Goal: Transaction & Acquisition: Purchase product/service

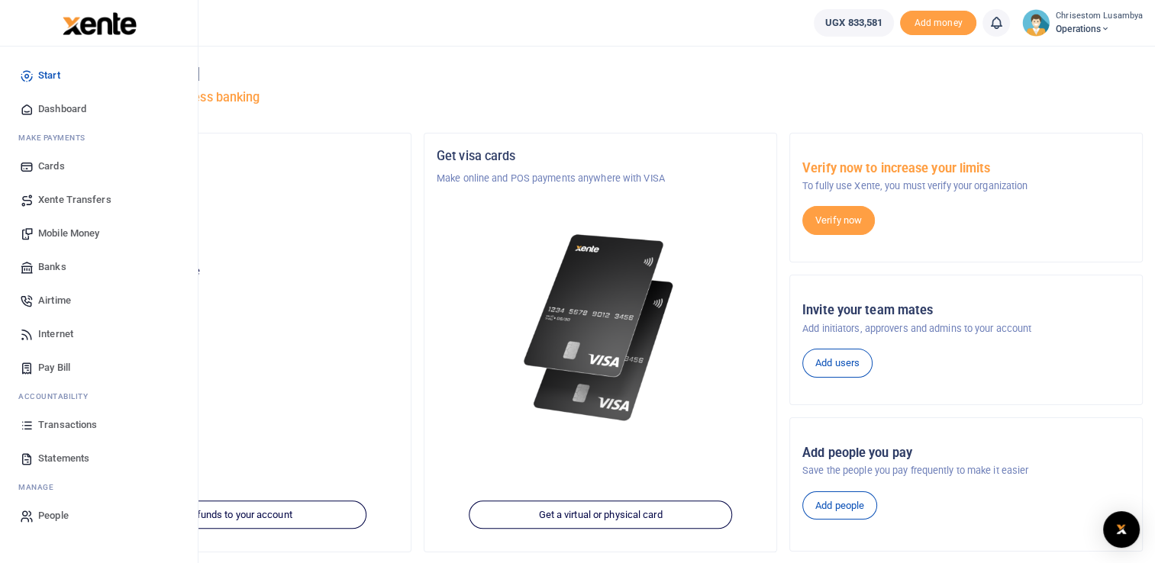
click at [71, 428] on span "Transactions" at bounding box center [67, 425] width 59 height 15
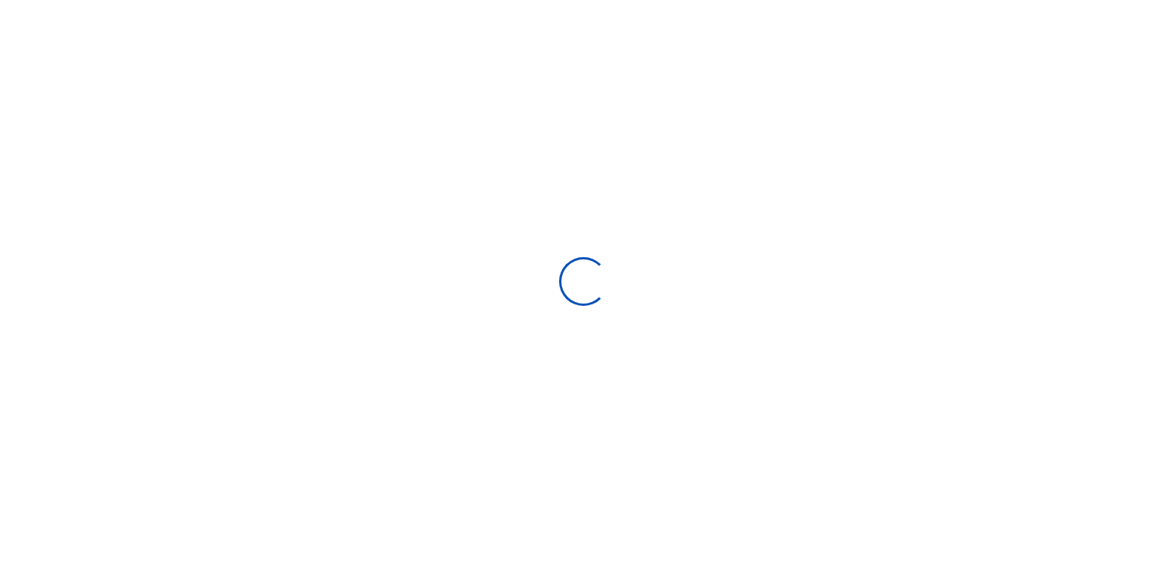
select select
type input "08/18/2025 - 09/16/2025"
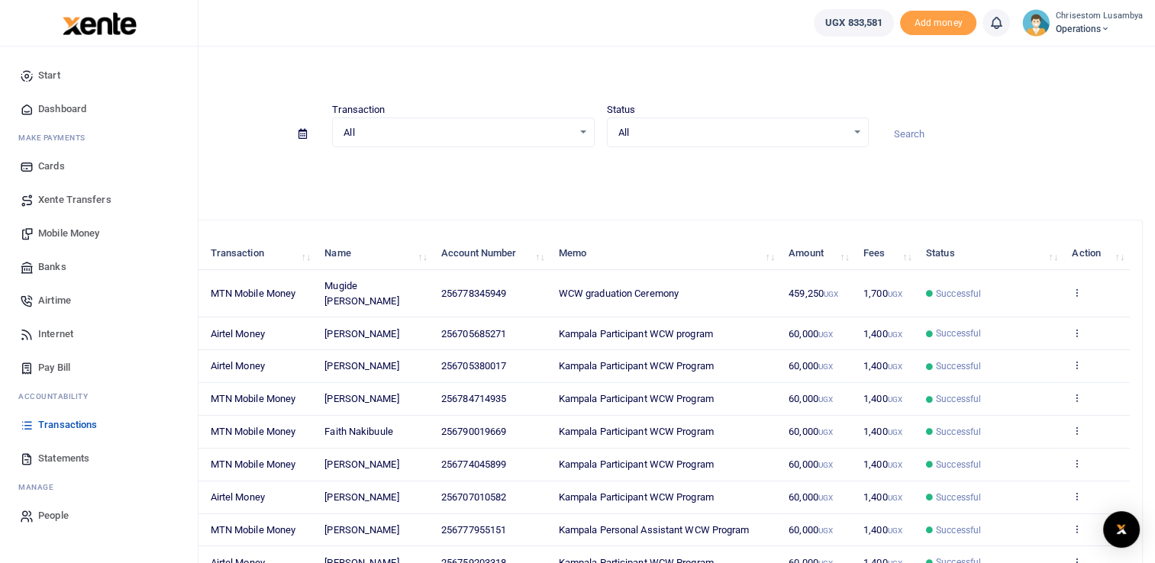
click at [79, 231] on span "Mobile Money" at bounding box center [68, 233] width 61 height 15
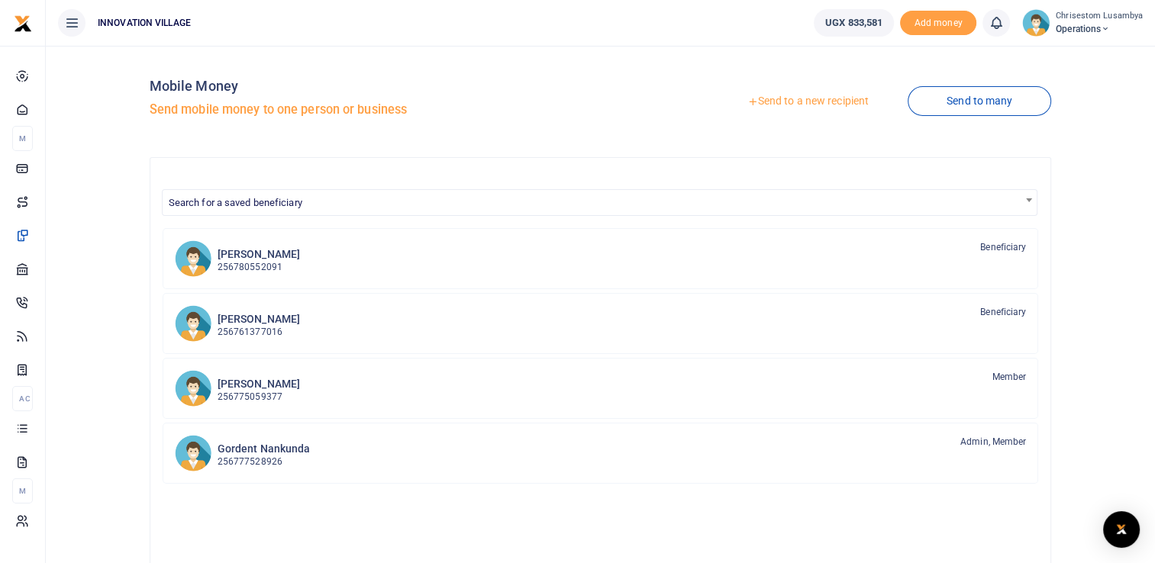
click at [807, 99] on link "Send to a new recipient" at bounding box center [807, 101] width 199 height 27
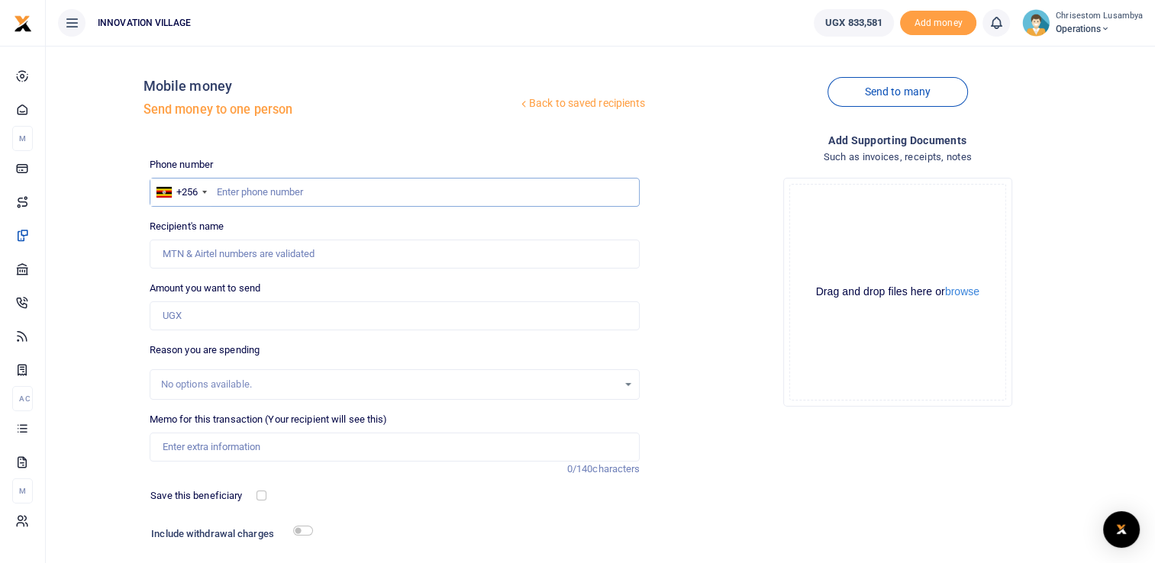
click at [293, 187] on input "text" at bounding box center [395, 192] width 491 height 29
paste input "0779111911"
type input "0779111911"
type input "Herbert Semuko"
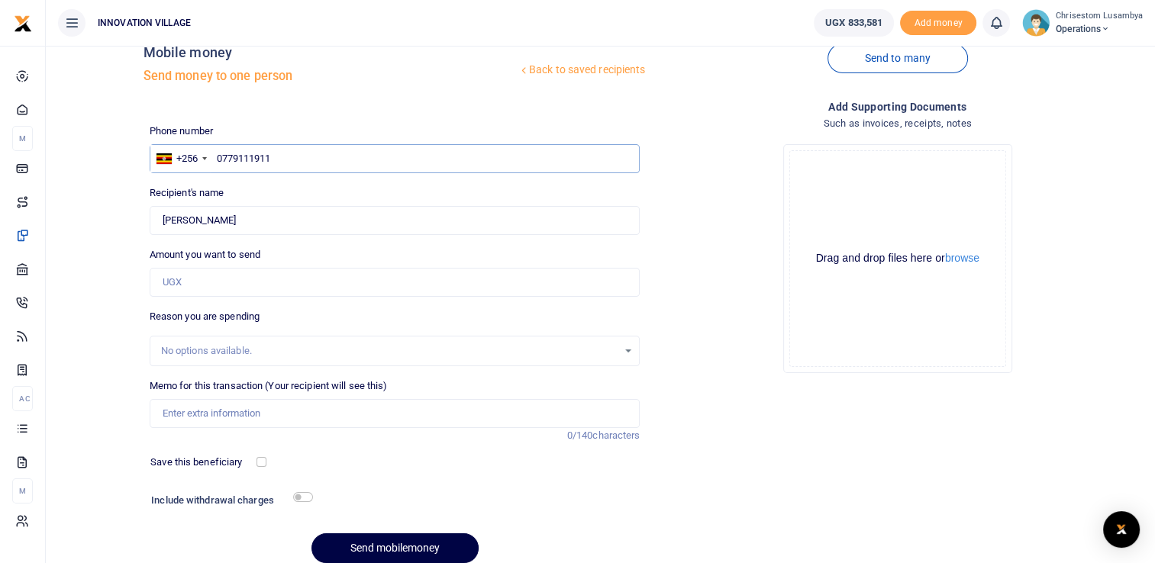
scroll to position [97, 0]
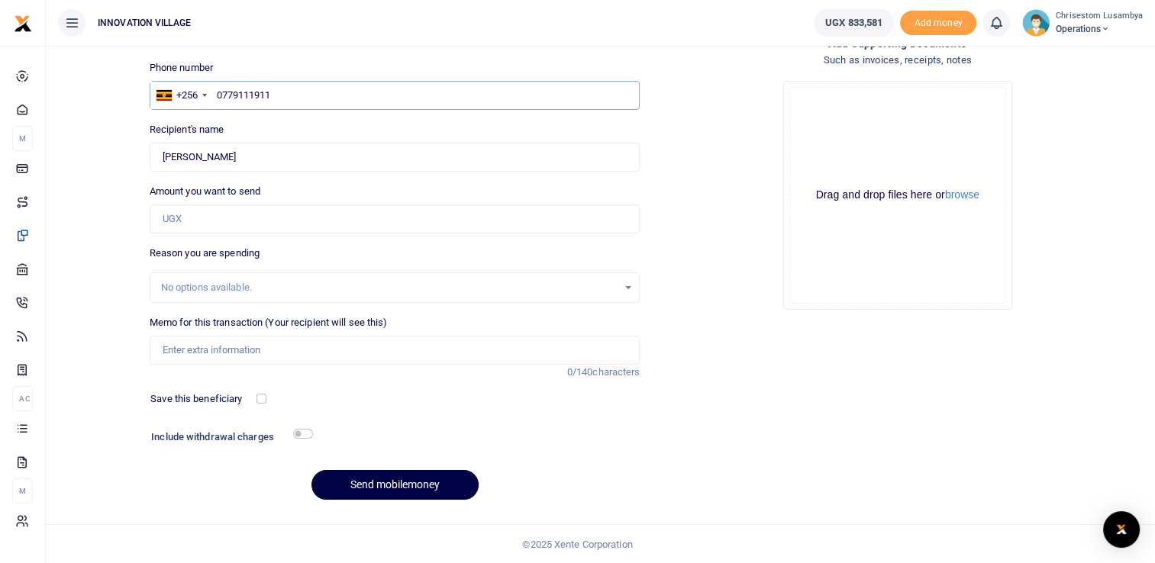
type input "0779111911"
click at [260, 287] on div "No options available." at bounding box center [389, 287] width 457 height 15
click at [362, 359] on input "Memo for this transaction (Your recipient will see this)" at bounding box center [395, 350] width 491 height 29
type input "t"
click at [389, 487] on button "Send mobilemoney" at bounding box center [394, 485] width 167 height 30
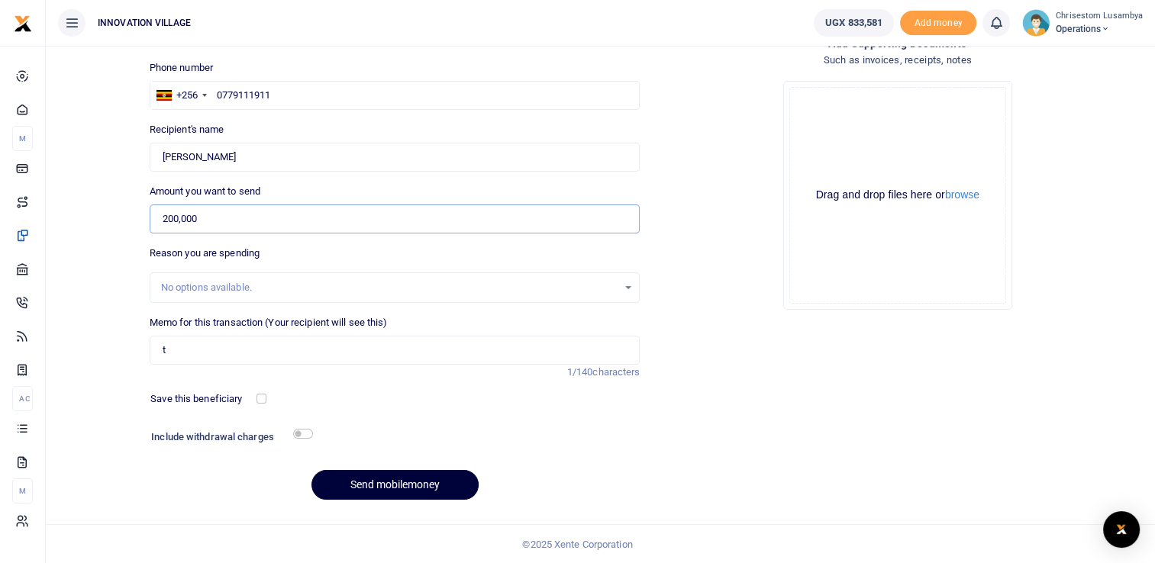
type input "200,000"
click at [379, 480] on button "Send mobilemoney" at bounding box center [394, 485] width 167 height 30
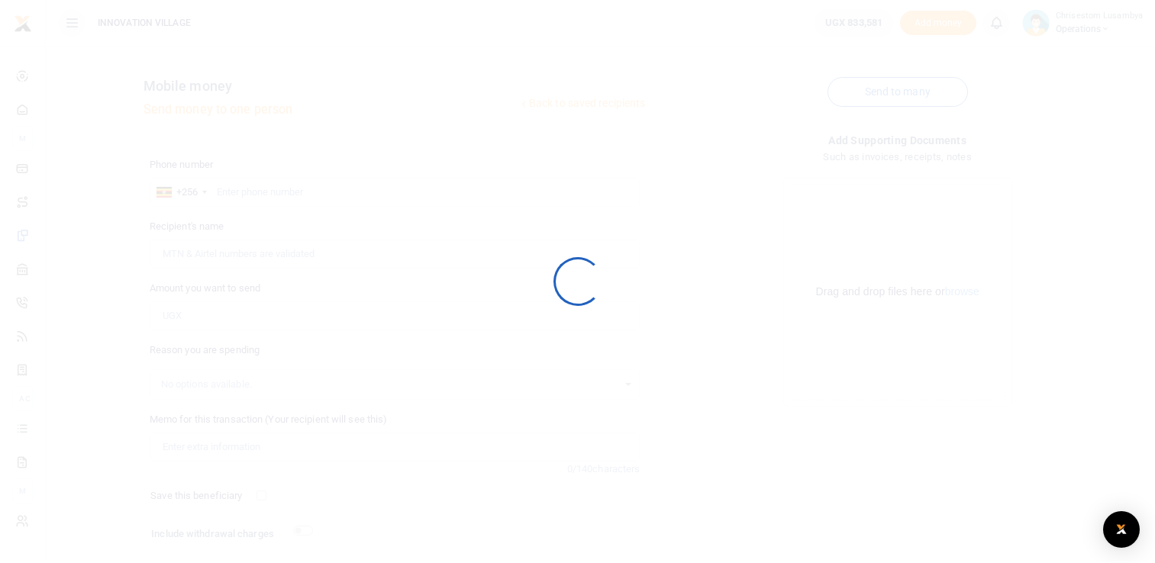
scroll to position [97, 0]
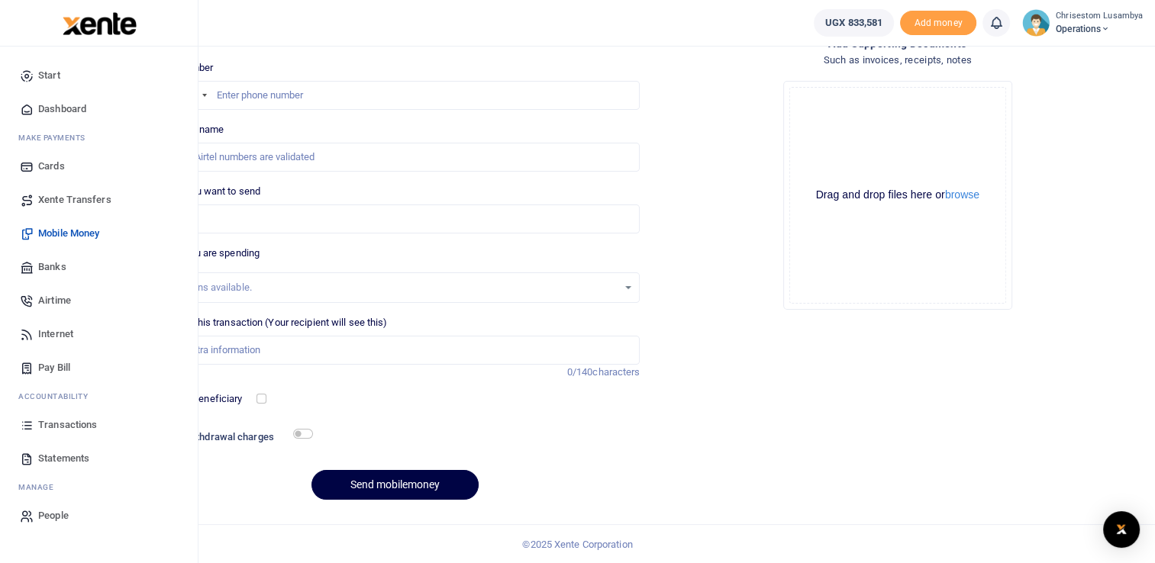
click at [70, 432] on link "Transactions" at bounding box center [98, 425] width 173 height 34
